Goal: Find specific page/section: Find specific page/section

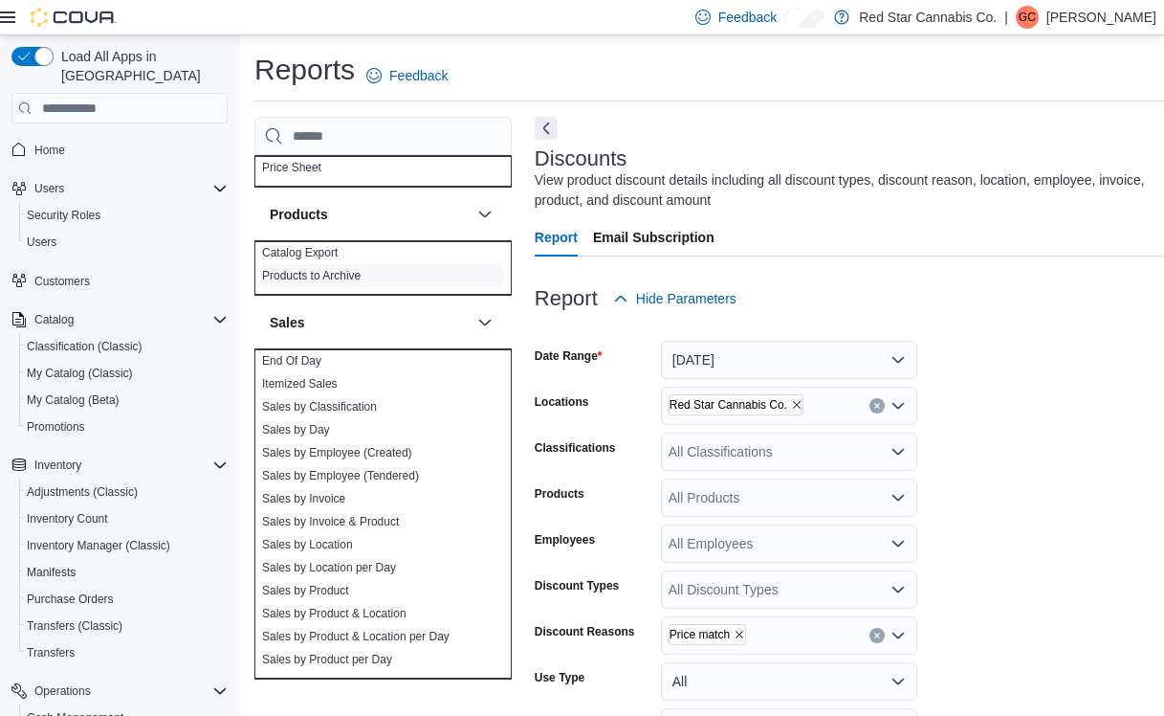
scroll to position [1187, 0]
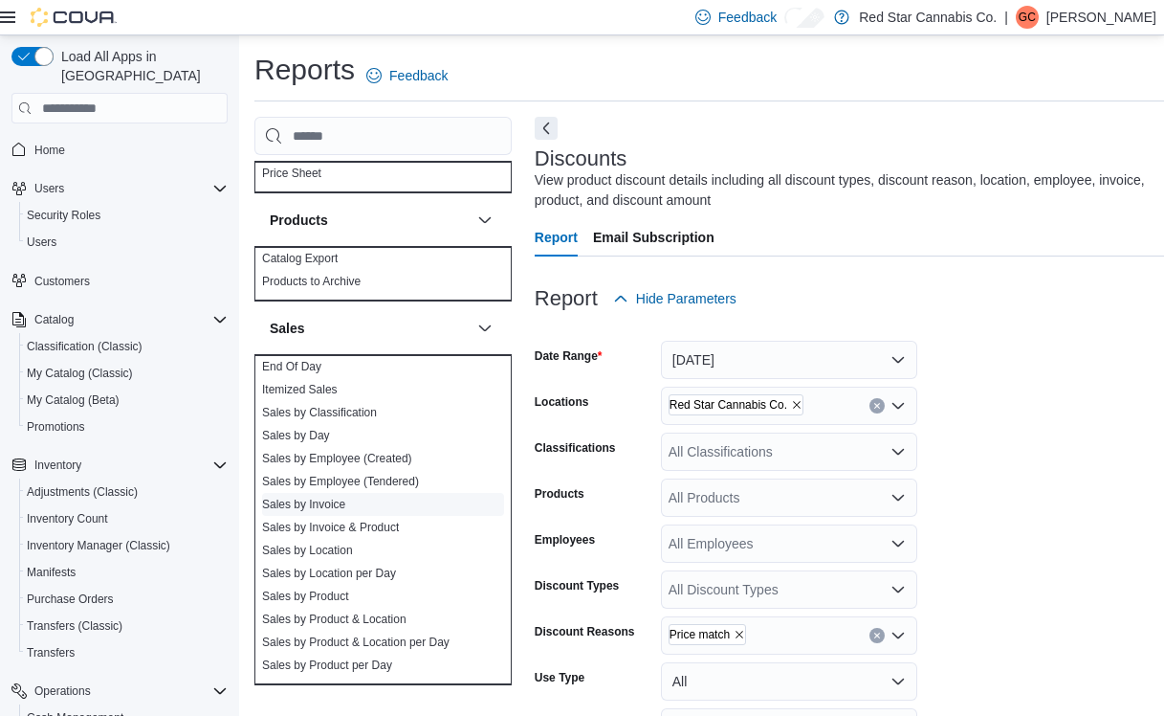
click at [305, 510] on link "Sales by Invoice" at bounding box center [303, 503] width 83 height 13
